Goal: Task Accomplishment & Management: Use online tool/utility

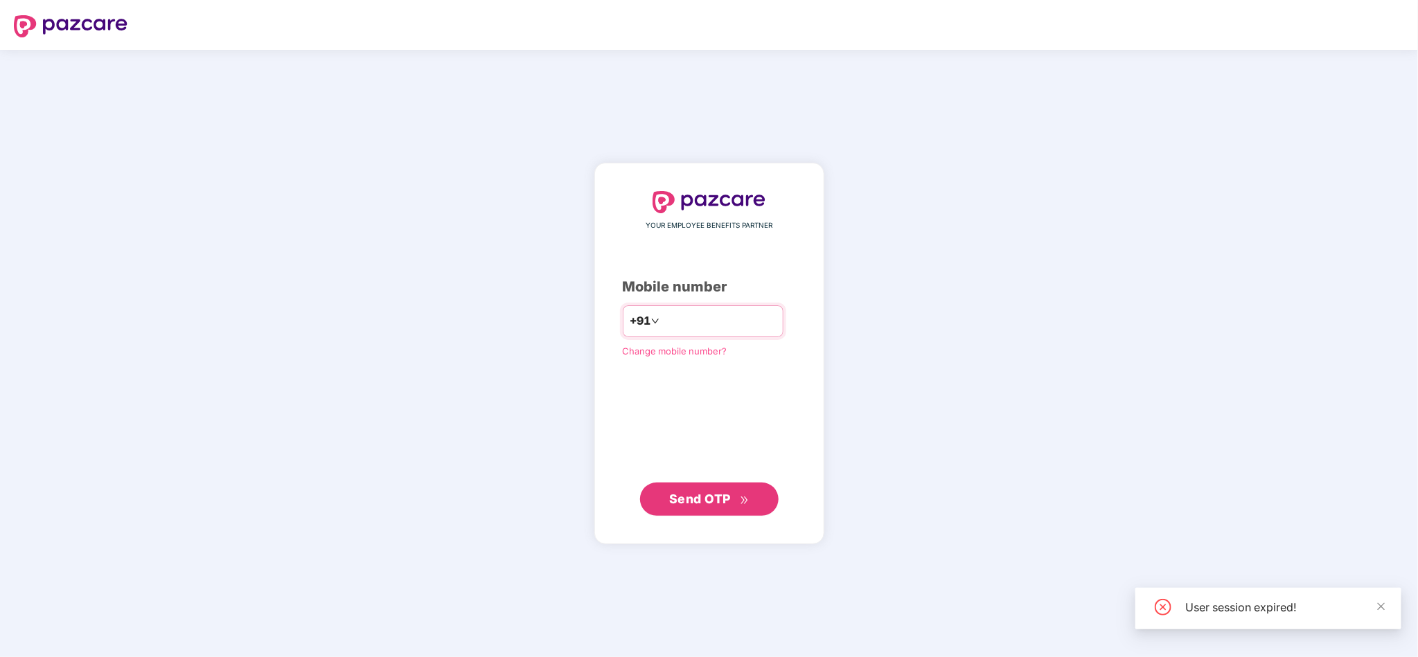
click at [699, 314] on input "number" at bounding box center [719, 321] width 114 height 22
type input "**********"
click at [699, 330] on input "number" at bounding box center [719, 321] width 114 height 22
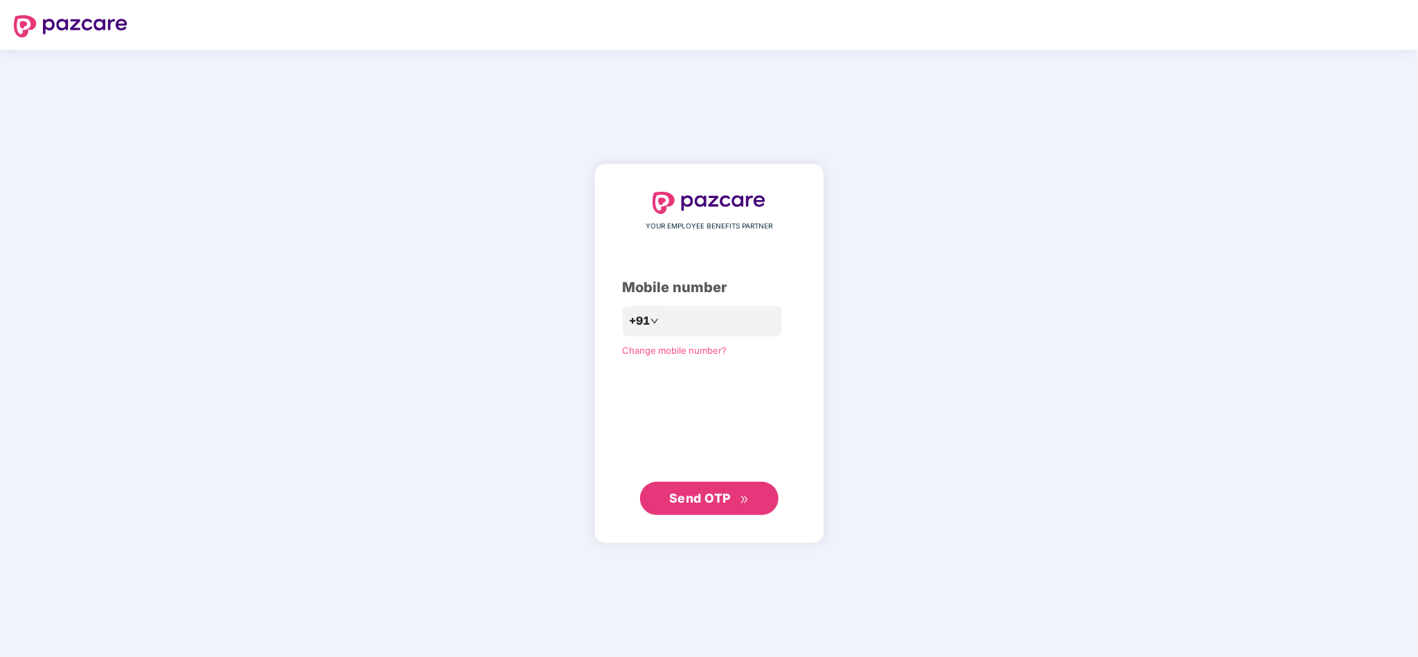
click at [931, 323] on div "YOUR EMPLOYEE BENEFITS PARTNER Mobile number +91 Change mobile number? Send OTP" at bounding box center [709, 353] width 1418 height 607
click at [738, 325] on input "number" at bounding box center [719, 321] width 114 height 22
click at [698, 316] on input "number" at bounding box center [719, 321] width 114 height 22
type input "**********"
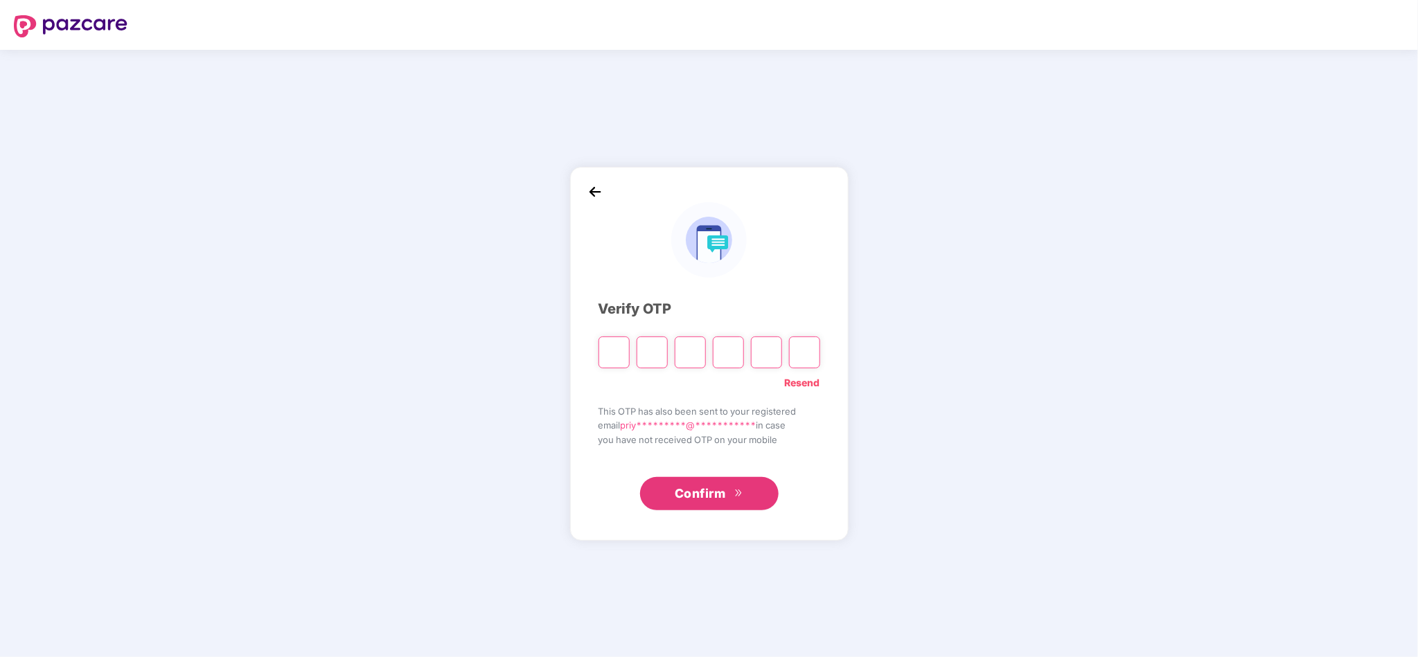
type input "*"
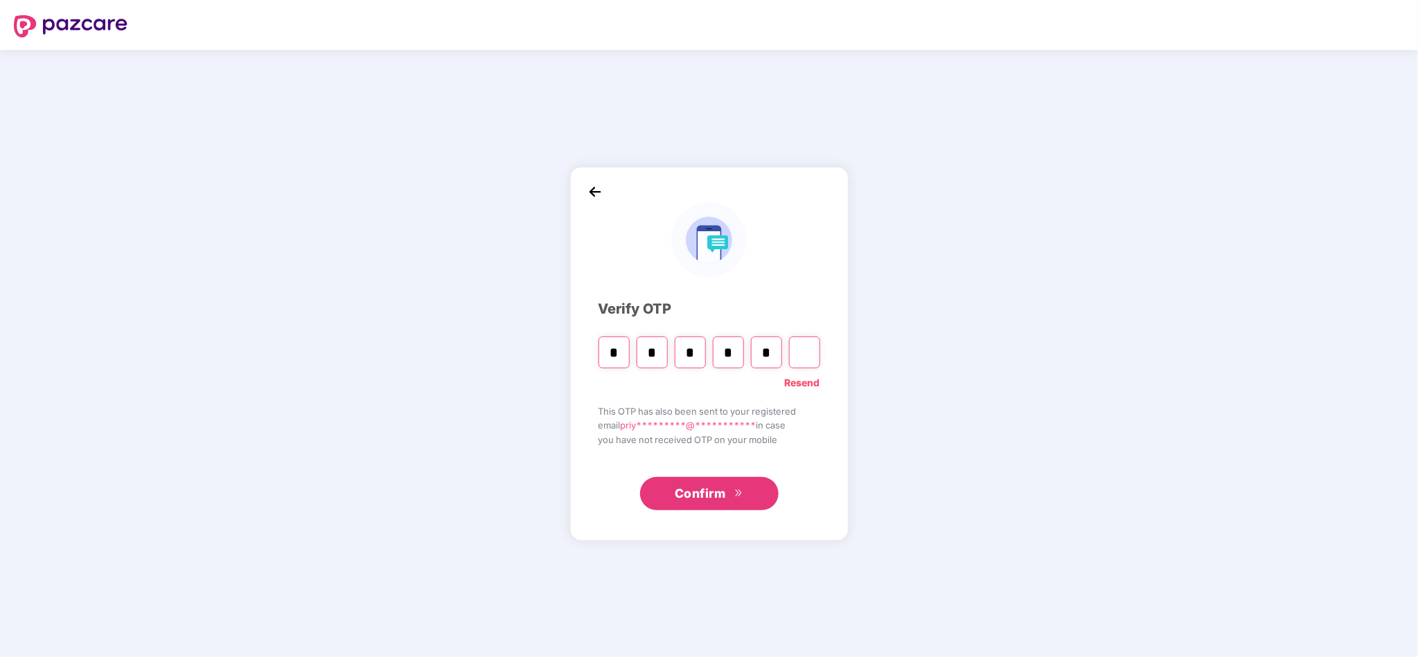
type input "*"
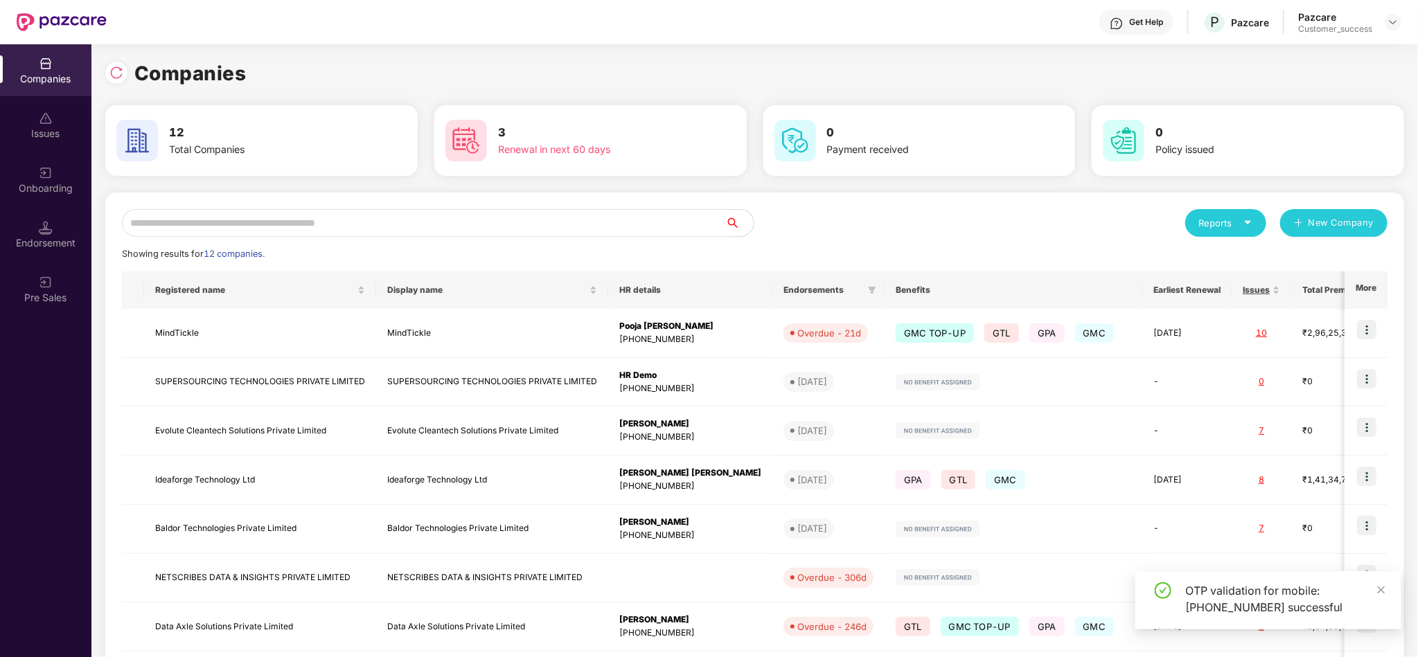
click at [300, 209] on input "text" at bounding box center [424, 223] width 604 height 28
click at [1364, 333] on img at bounding box center [1366, 329] width 19 height 19
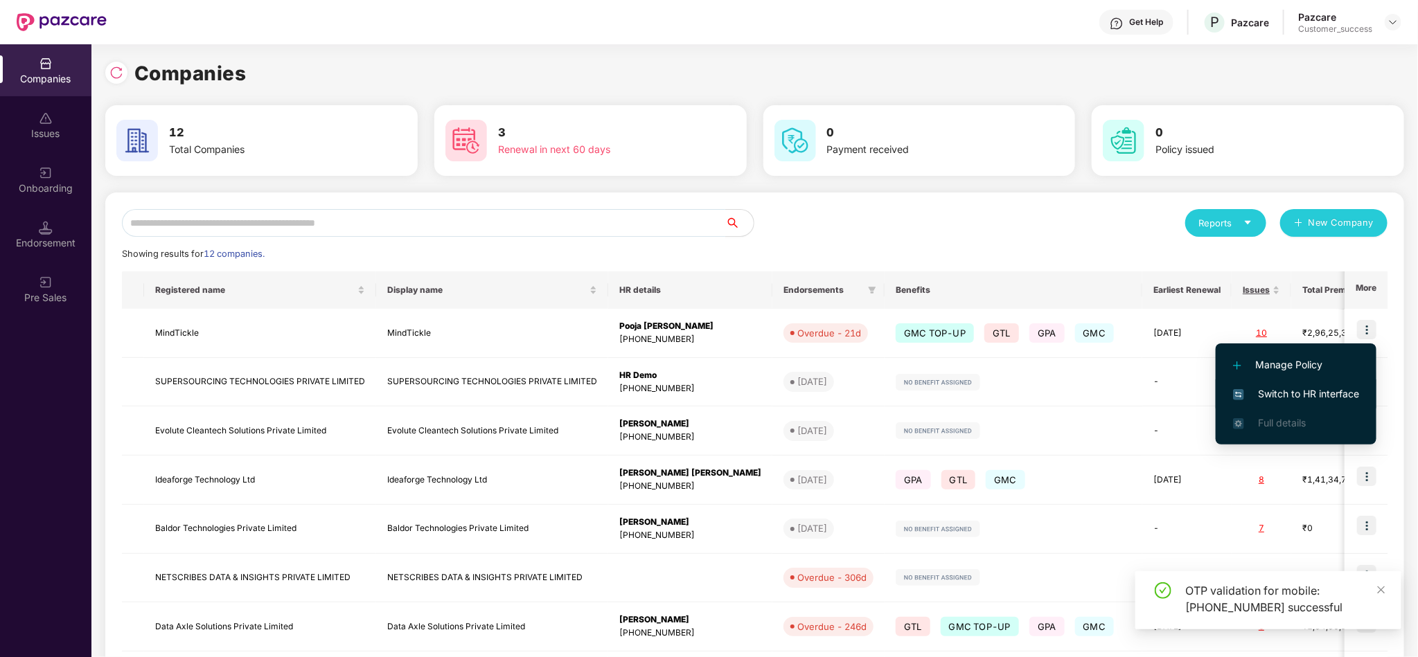
click at [1320, 395] on span "Switch to HR interface" at bounding box center [1296, 393] width 126 height 15
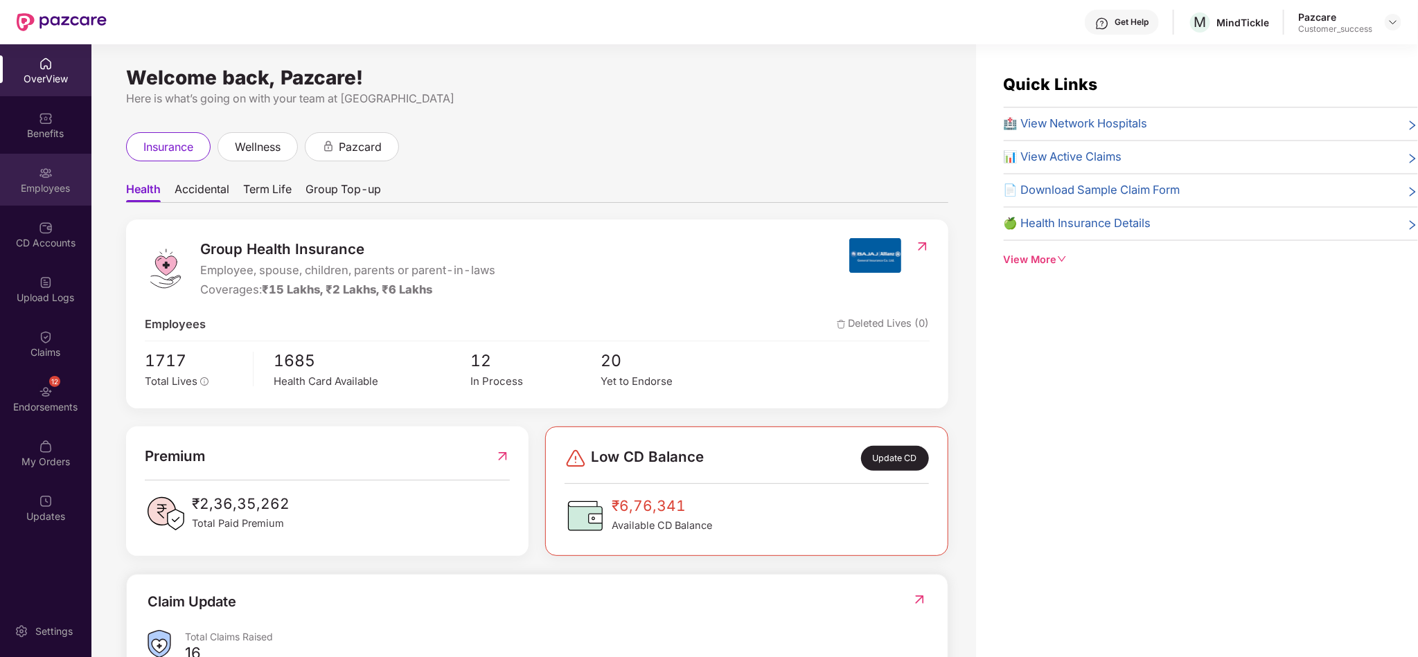
click at [62, 181] on div "Employees" at bounding box center [45, 188] width 91 height 14
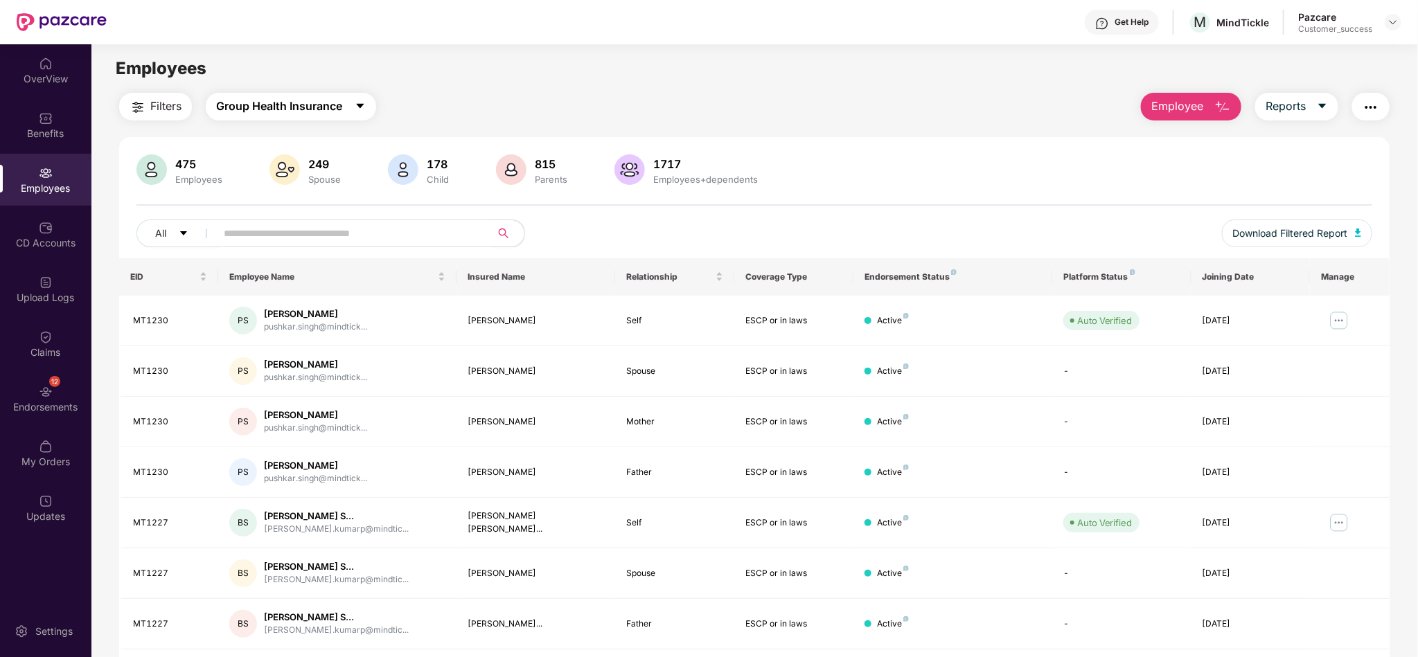
click at [335, 119] on button "Group Health Insurance" at bounding box center [291, 107] width 170 height 28
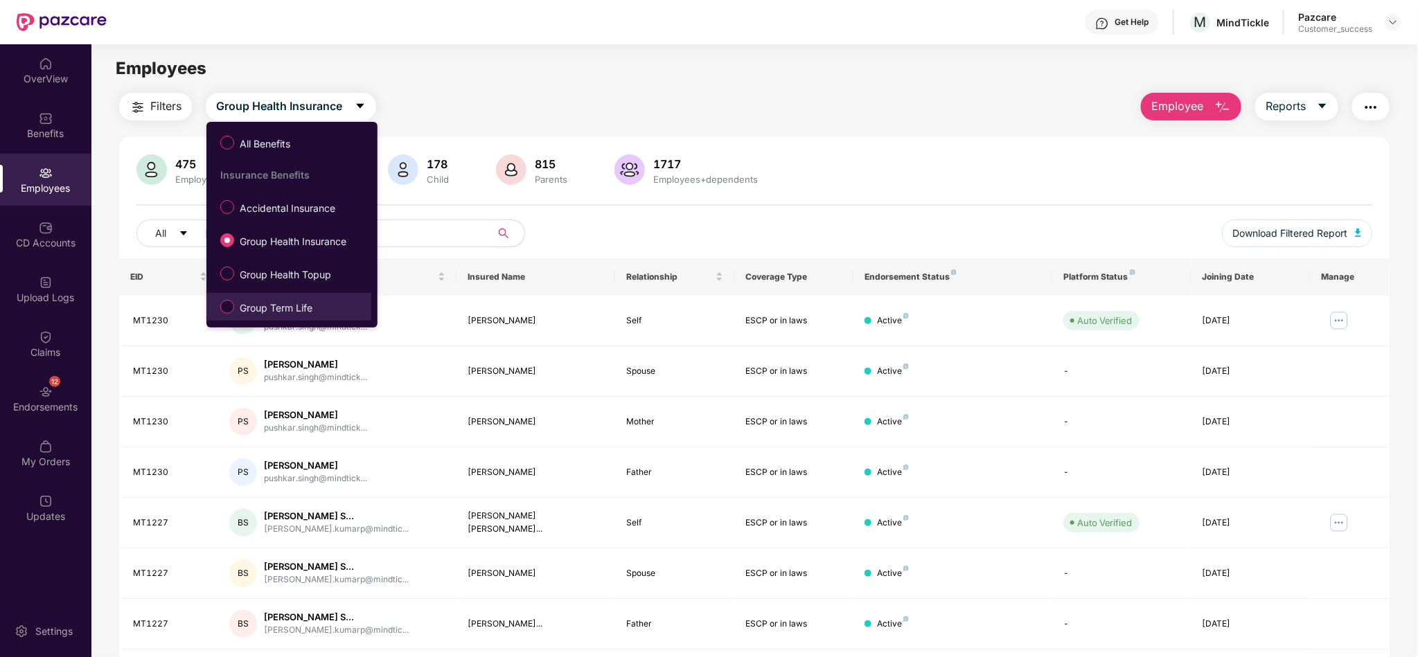
click at [270, 304] on span "Group Term Life" at bounding box center [276, 308] width 84 height 15
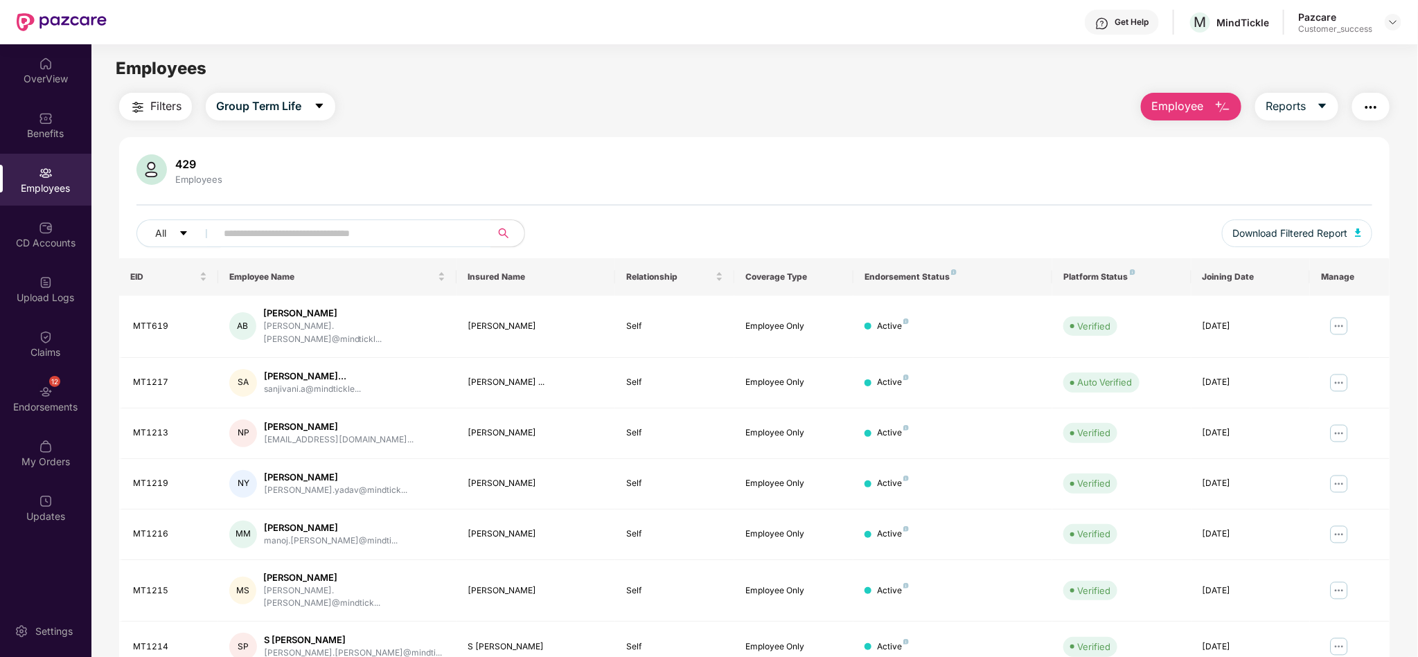
click at [1401, 191] on div "Filters Group Term Life Employee Reports 429 Employees All Download Filtered Re…" at bounding box center [754, 489] width 1326 height 793
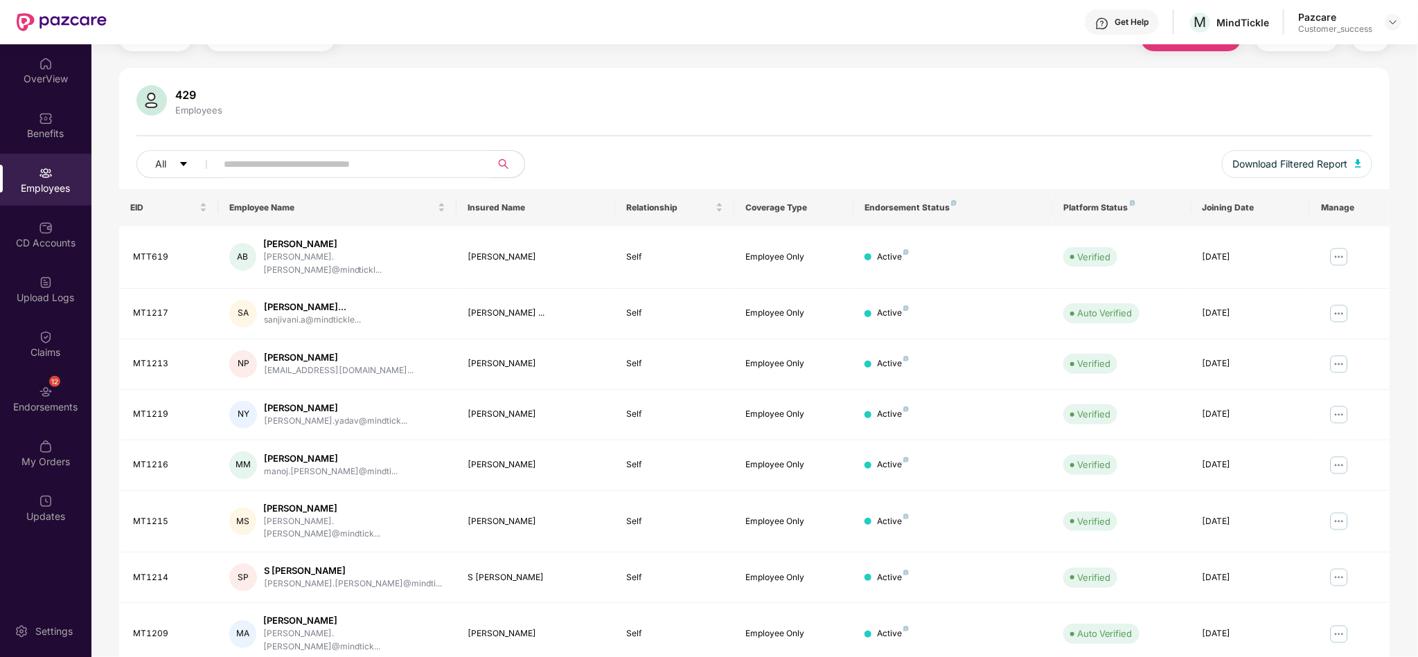
scroll to position [83, 0]
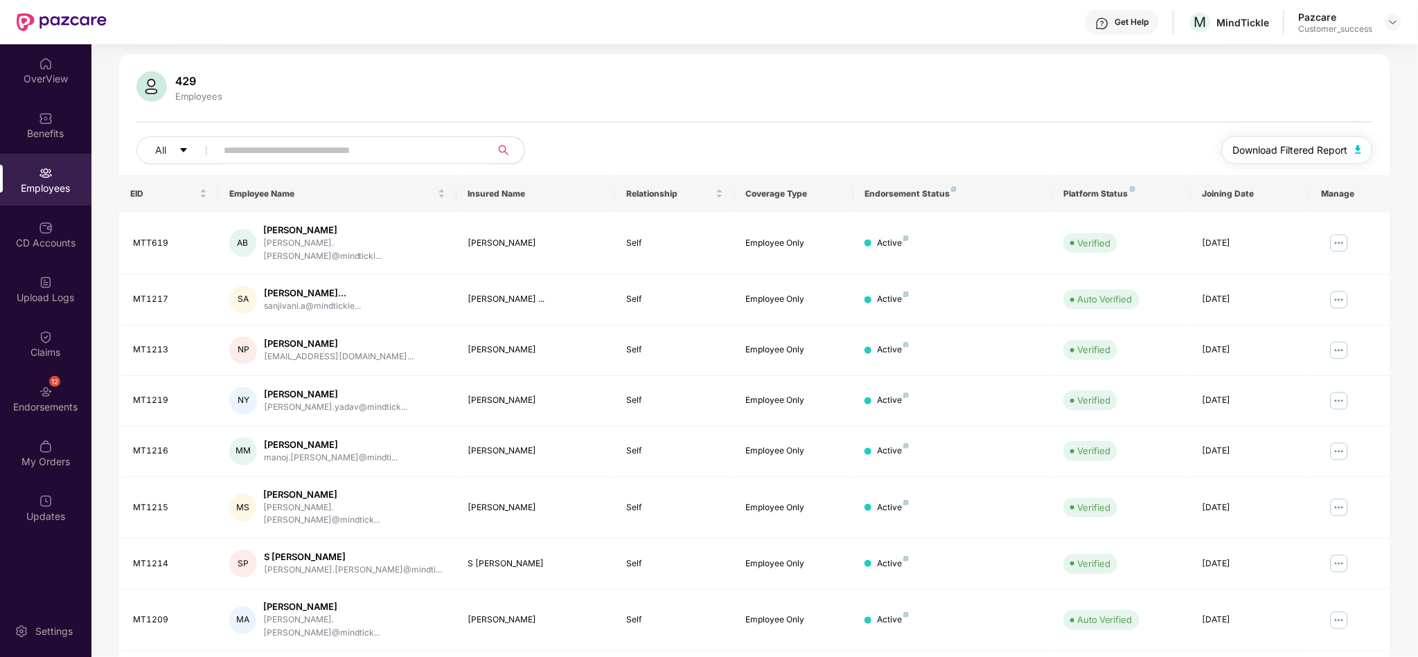
click at [1297, 150] on span "Download Filtered Report" at bounding box center [1290, 150] width 115 height 15
